Goal: Check status

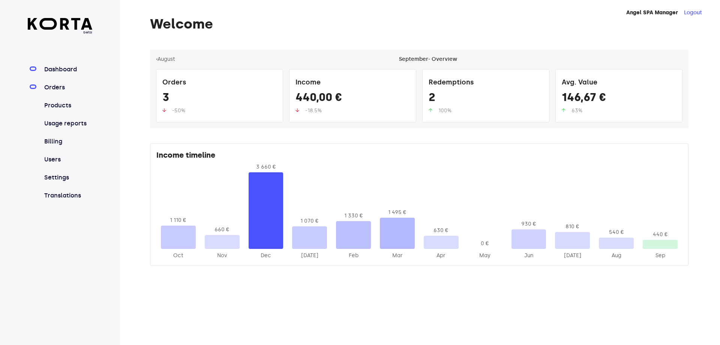
click at [54, 90] on link "Orders" at bounding box center [68, 87] width 50 height 9
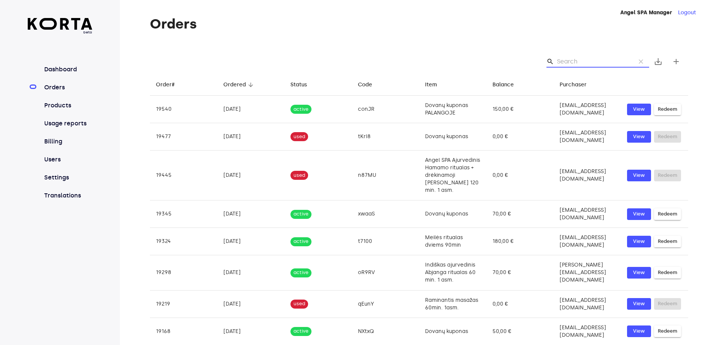
paste input "P5FqT"
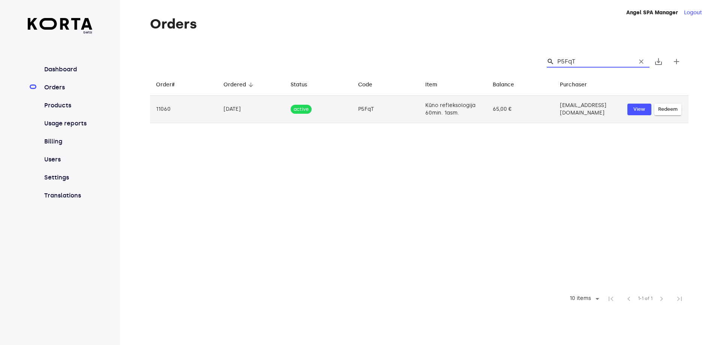
type input "P5FqT"
click at [345, 107] on td "active" at bounding box center [319, 109] width 68 height 27
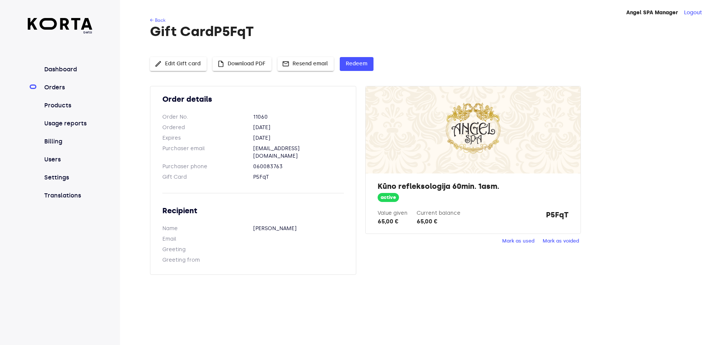
click at [240, 59] on button "insert_drive_file Download PDF" at bounding box center [242, 64] width 59 height 14
